Goal: Navigation & Orientation: Find specific page/section

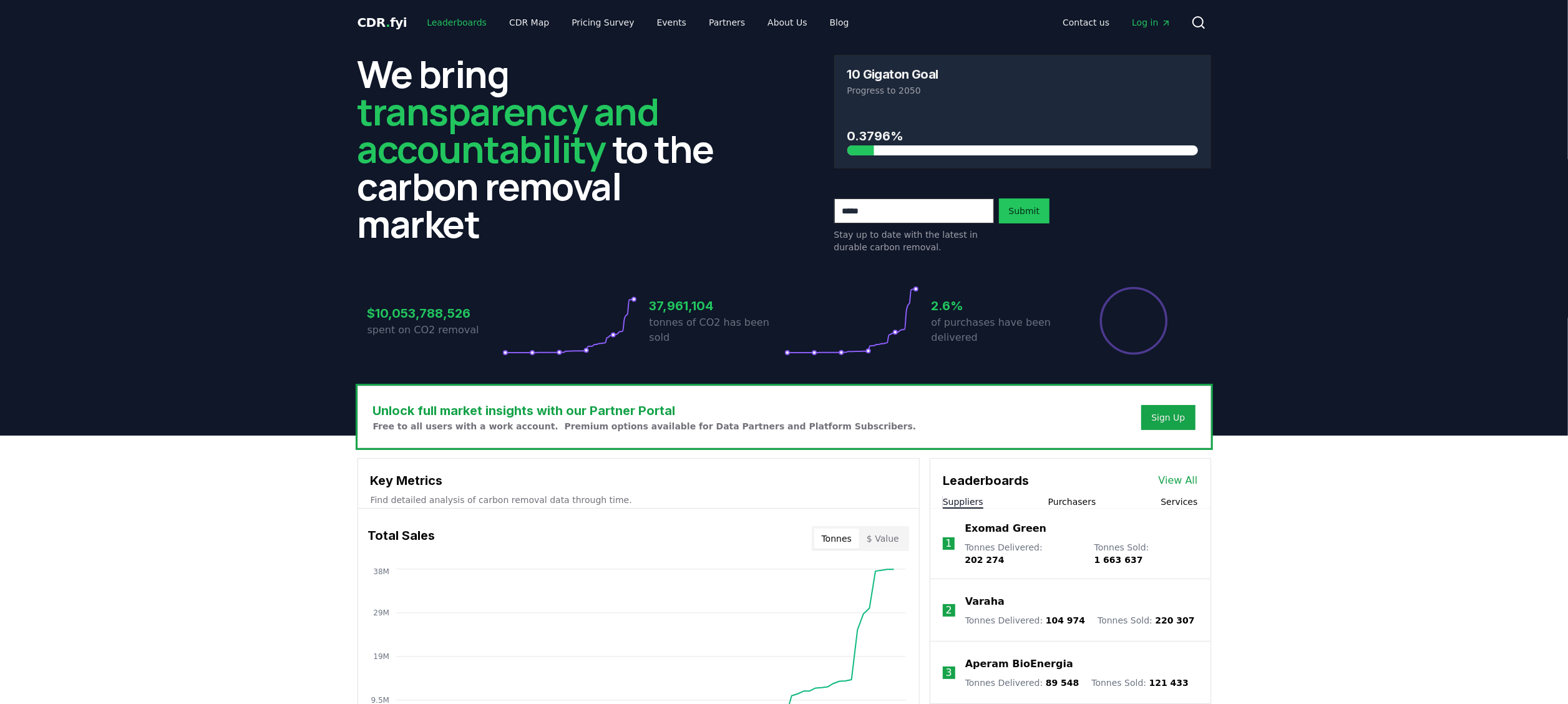
click at [441, 27] on link "Leaderboards" at bounding box center [457, 22] width 80 height 22
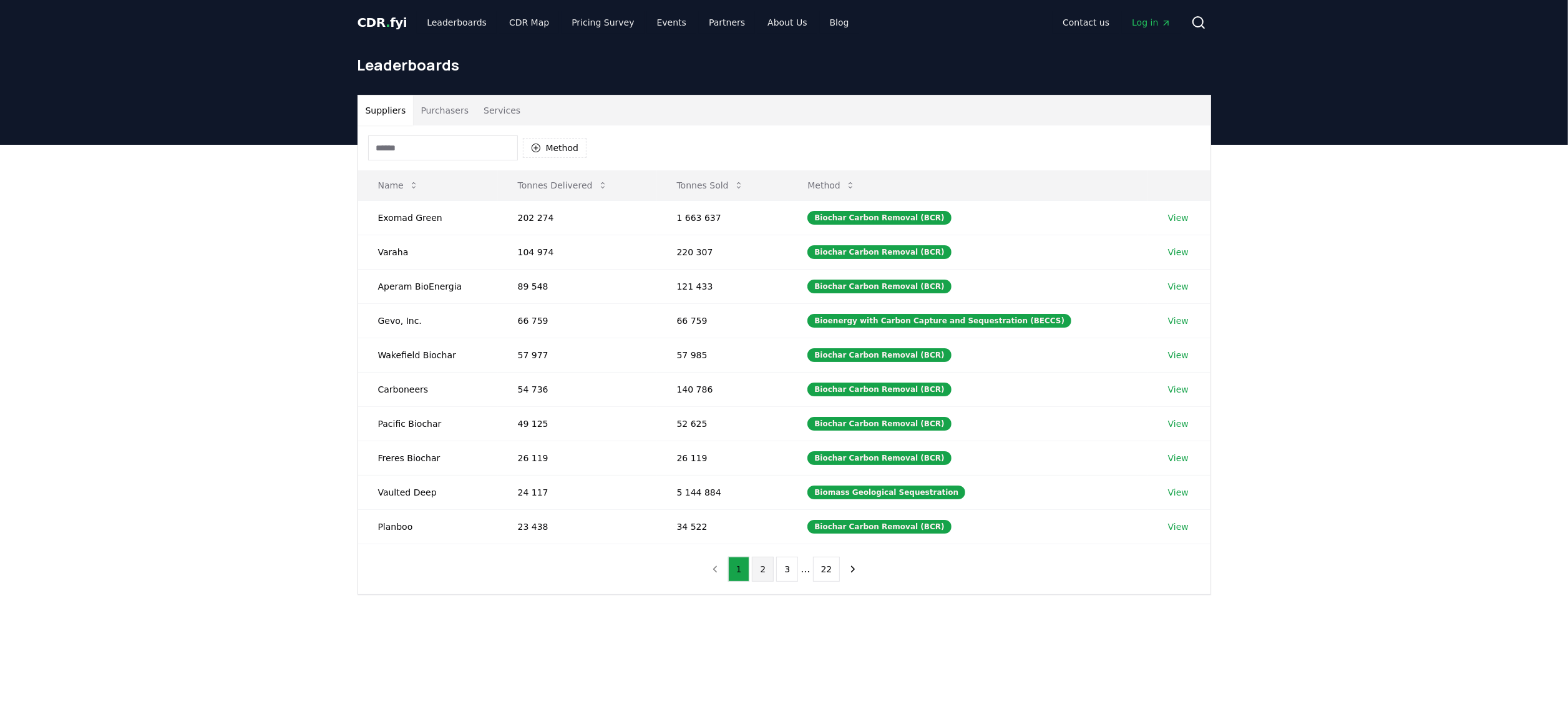
click at [764, 352] on button "2" at bounding box center [762, 570] width 22 height 25
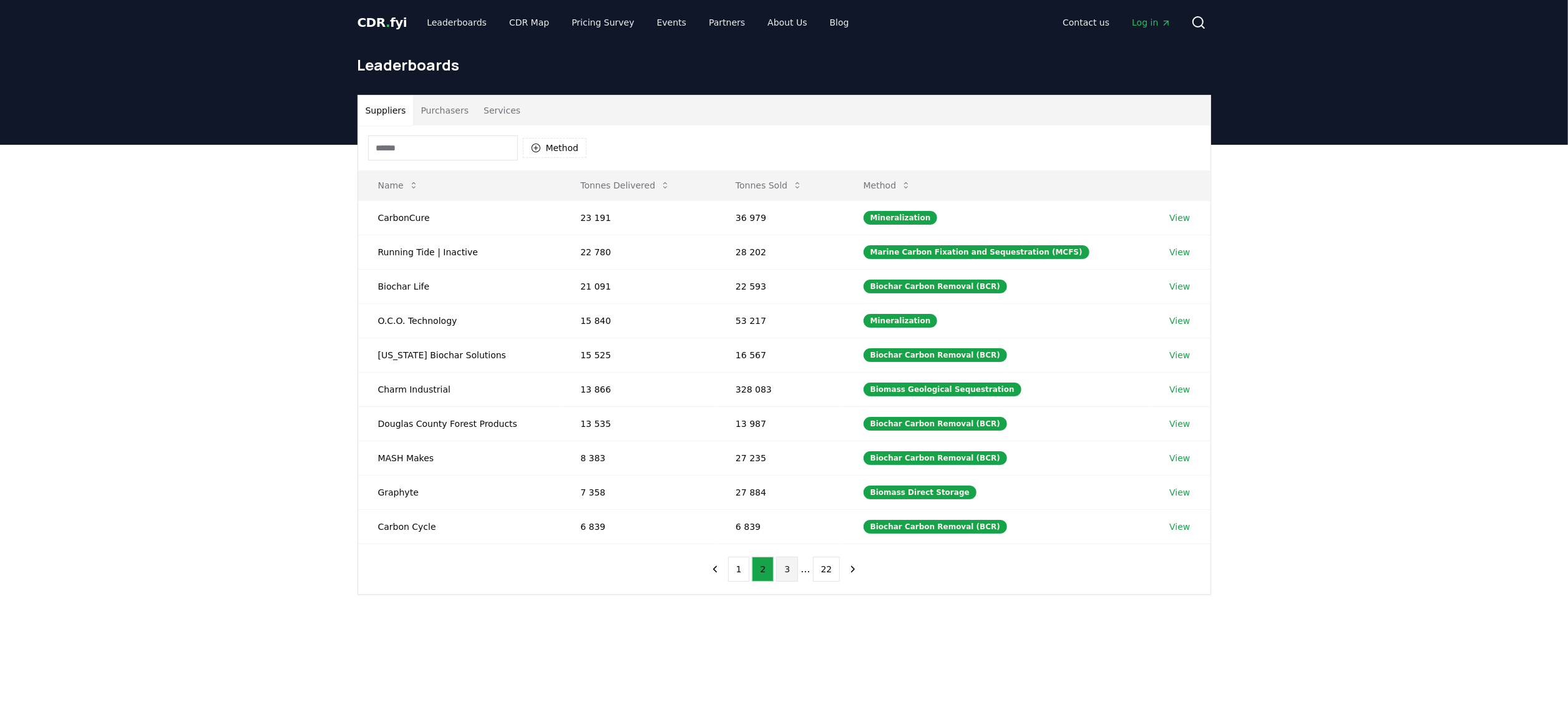
click at [784, 352] on button "3" at bounding box center [787, 570] width 22 height 25
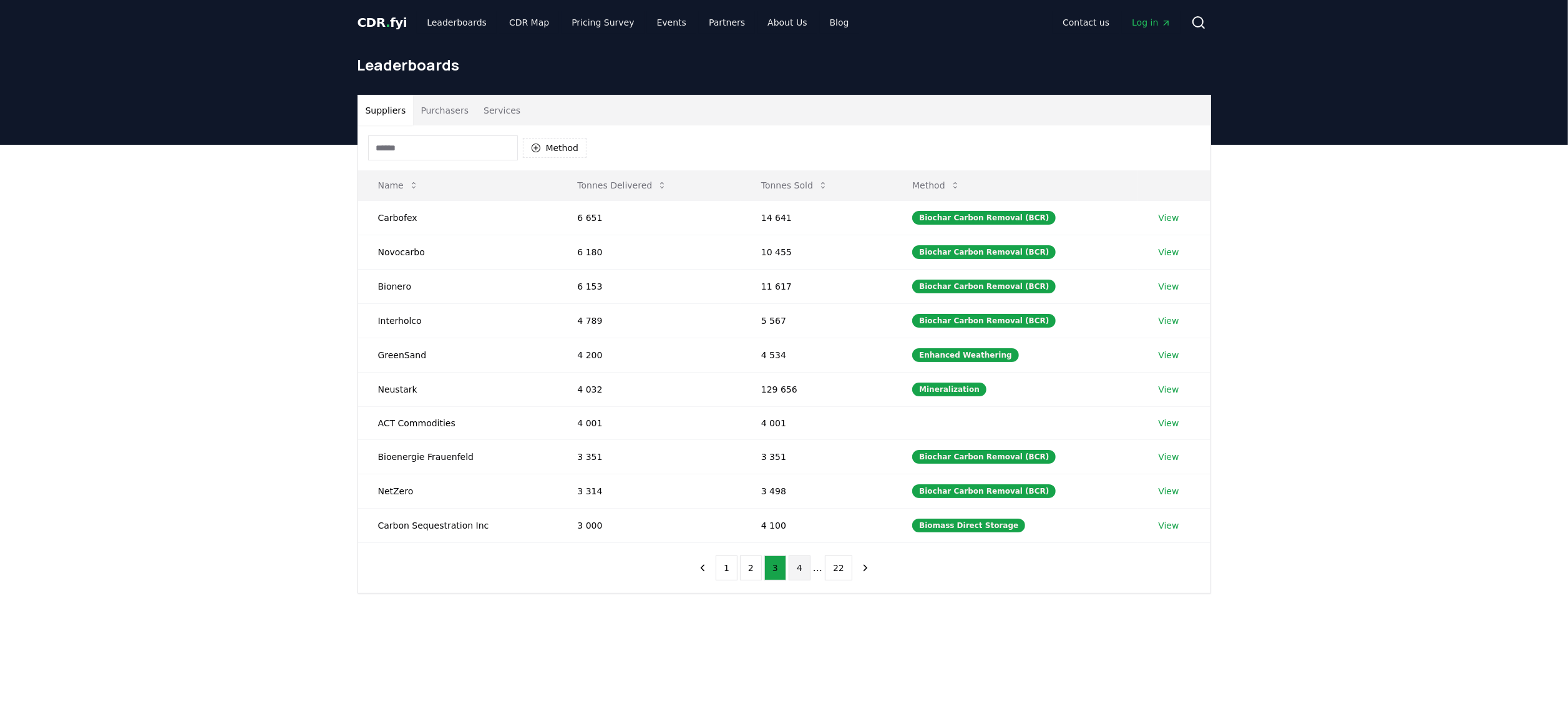
click at [784, 352] on button "4" at bounding box center [800, 568] width 22 height 25
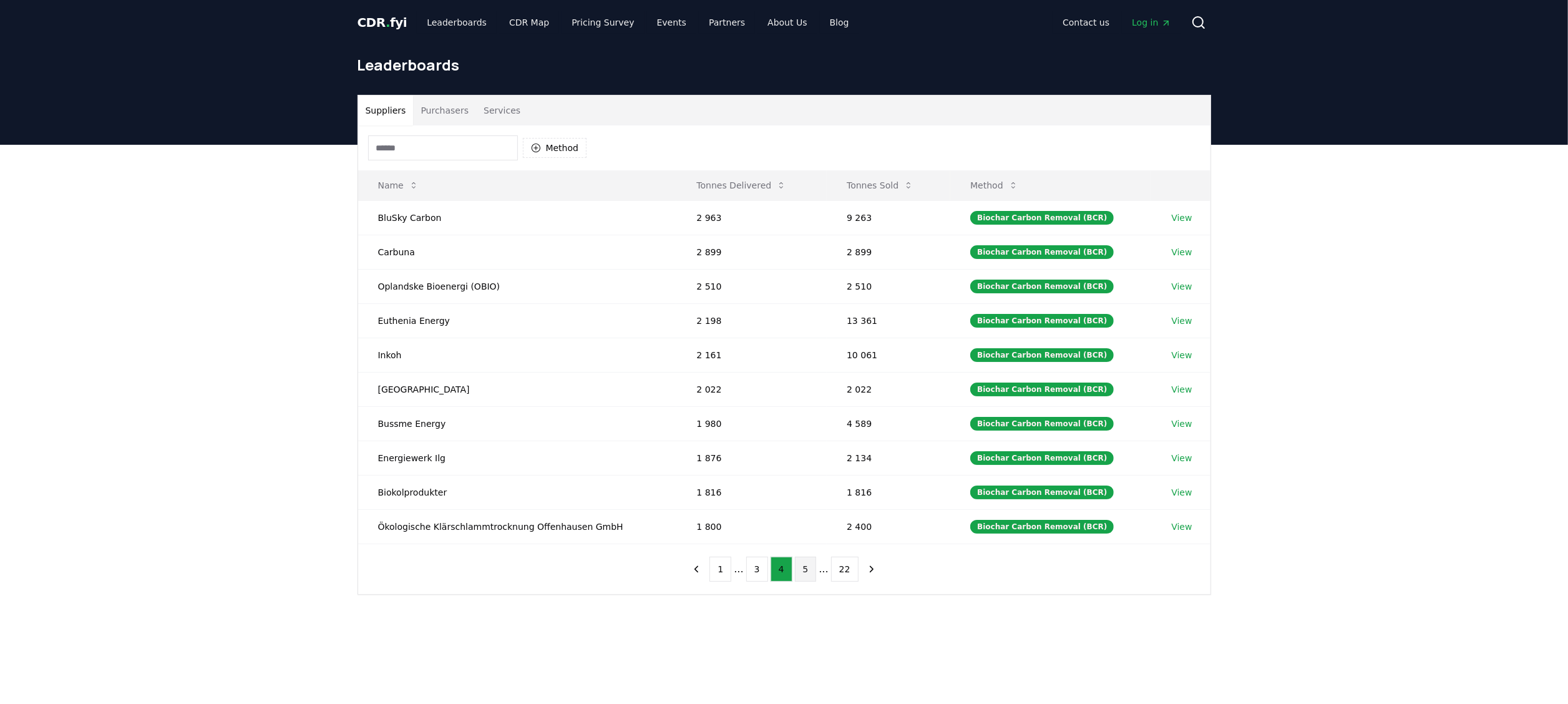
click at [784, 352] on button "5" at bounding box center [806, 570] width 22 height 25
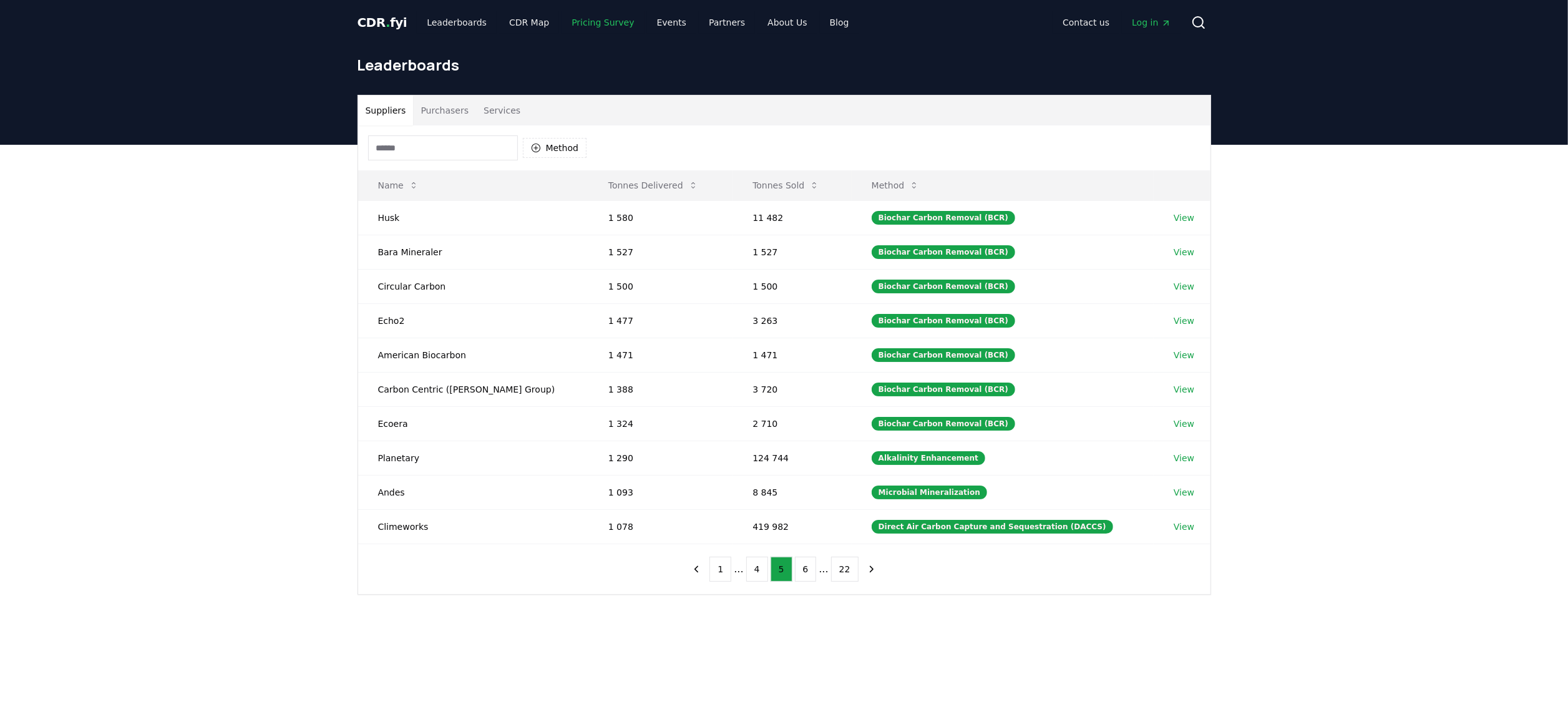
click at [583, 21] on link "Pricing Survey" at bounding box center [602, 22] width 82 height 22
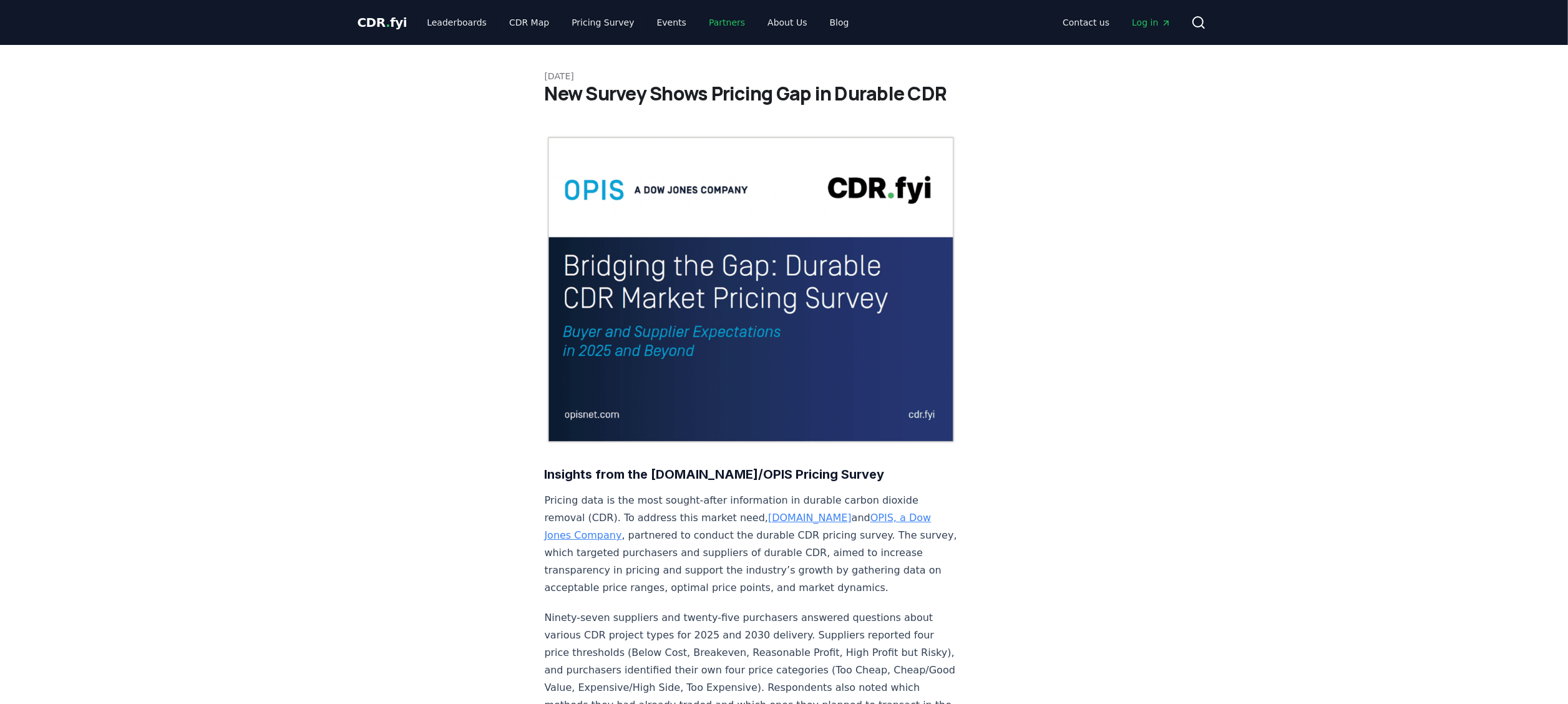
click at [708, 22] on link "Partners" at bounding box center [727, 22] width 56 height 22
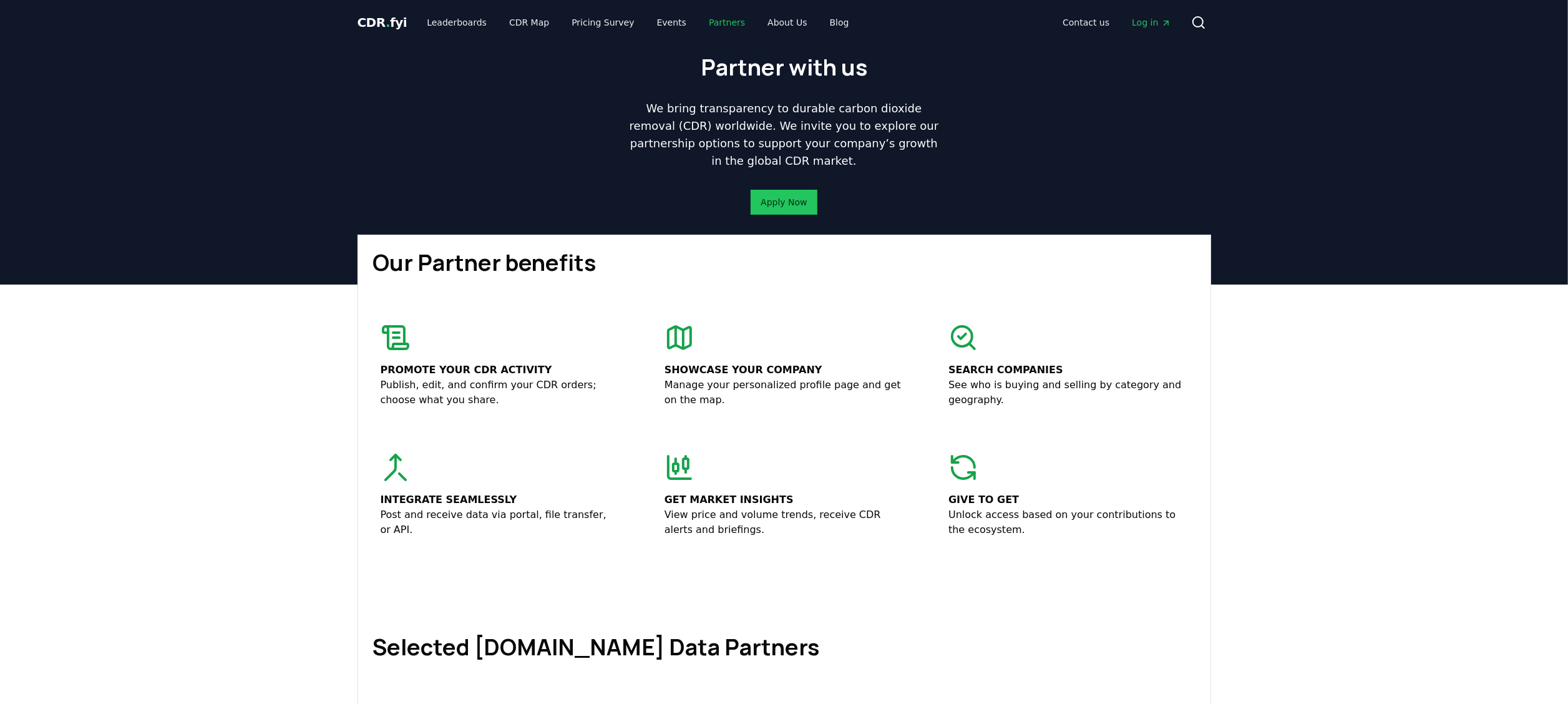
scroll to position [499, 0]
